Goal: Task Accomplishment & Management: Complete application form

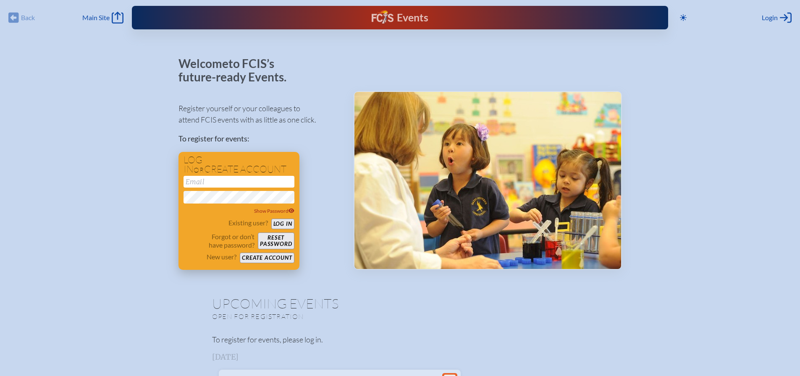
click at [230, 183] on input "email" at bounding box center [238, 182] width 111 height 12
click at [289, 220] on button "Log in" at bounding box center [282, 224] width 23 height 10
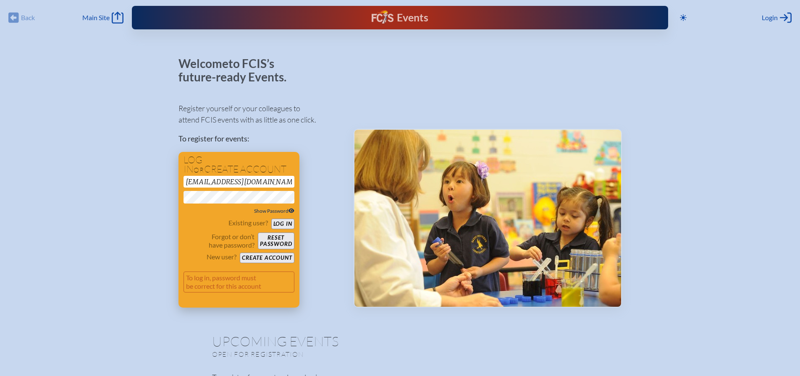
click at [285, 209] on span "Show Password" at bounding box center [274, 211] width 40 height 6
click at [285, 223] on button "Log in" at bounding box center [282, 224] width 23 height 10
click at [258, 181] on input "[EMAIL_ADDRESS][DOMAIN_NAME]" at bounding box center [238, 182] width 111 height 12
type input "[EMAIL_ADDRESS][DOMAIN_NAME]"
click at [287, 223] on button "Log in" at bounding box center [282, 224] width 23 height 10
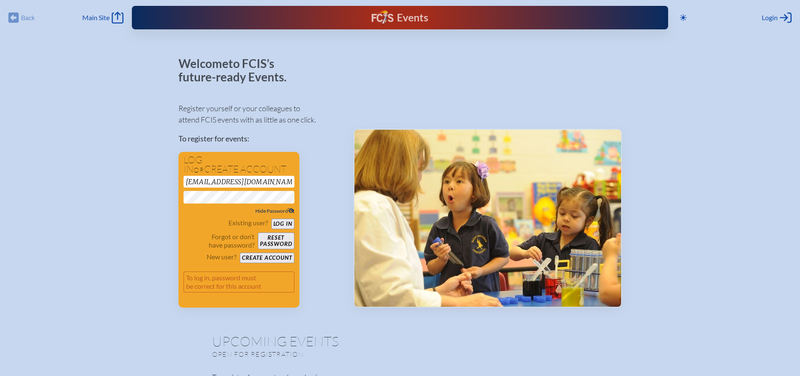
click at [267, 255] on button "Create account" at bounding box center [267, 258] width 54 height 10
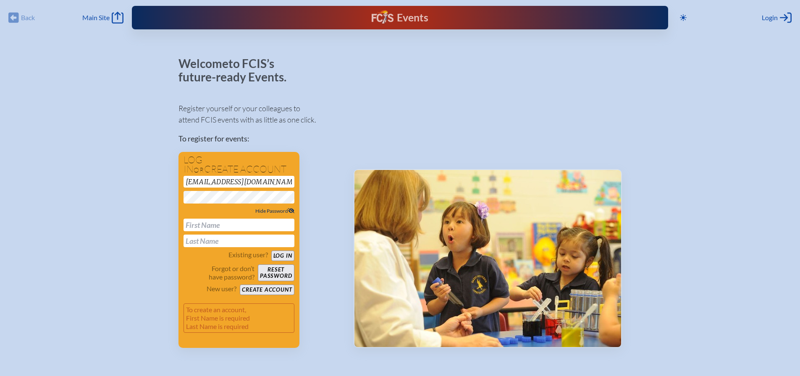
click at [245, 222] on input "text" at bounding box center [238, 225] width 111 height 13
type input "[PERSON_NAME]"
type input "Cuervo"
click at [272, 289] on button "Create account" at bounding box center [267, 290] width 54 height 10
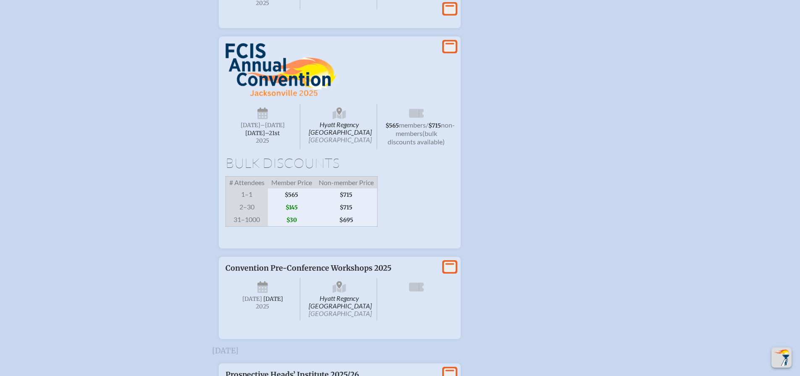
scroll to position [756, 0]
